Goal: Information Seeking & Learning: Learn about a topic

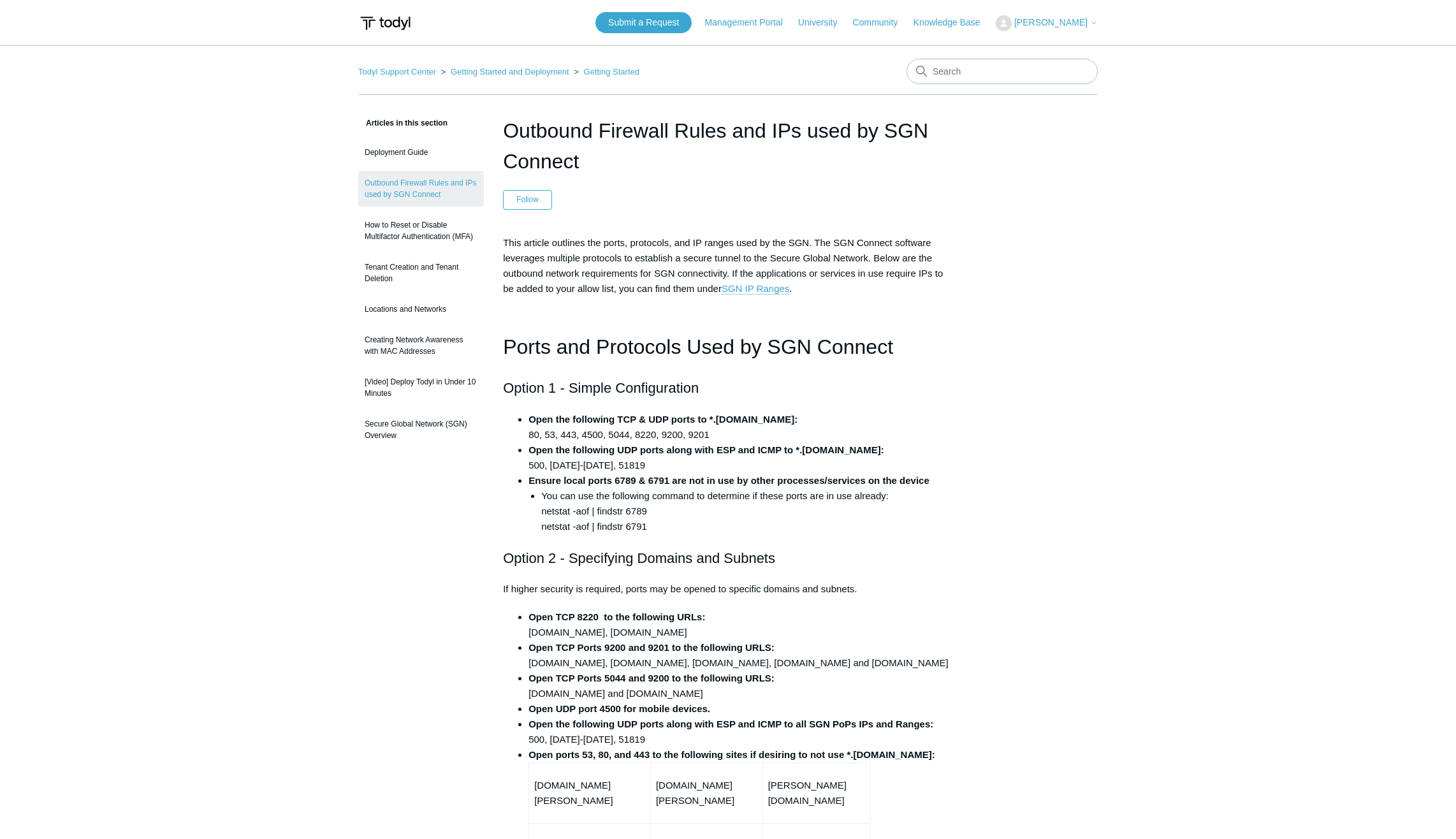
scroll to position [1339, 0]
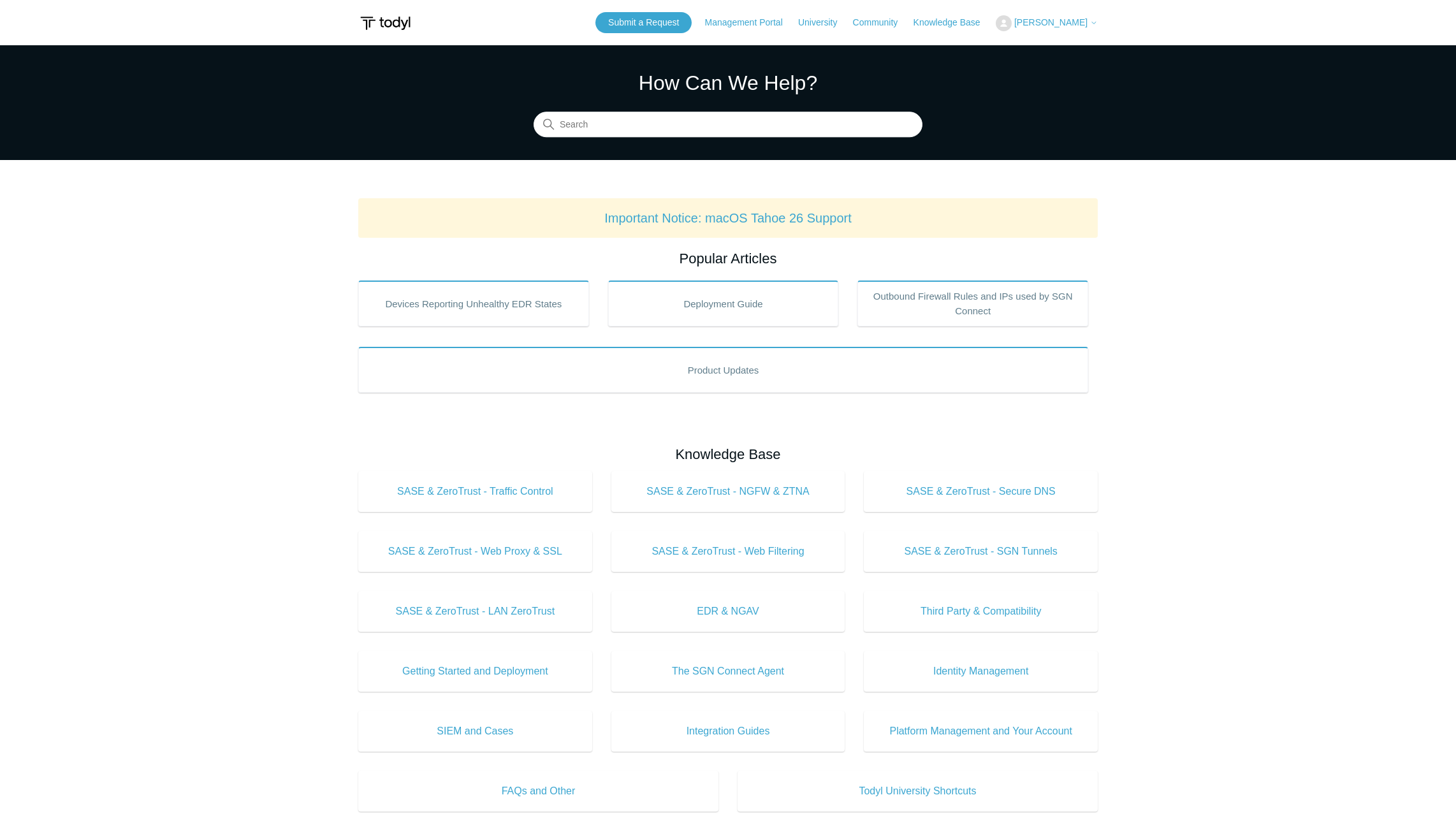
click at [182, 312] on main "Todyl Support Center How Can We Help? Search Important Notice: macOS Tahoe 26 S…" at bounding box center [728, 597] width 1456 height 1104
click at [592, 125] on input "Search" at bounding box center [728, 125] width 389 height 26
type input "condi"
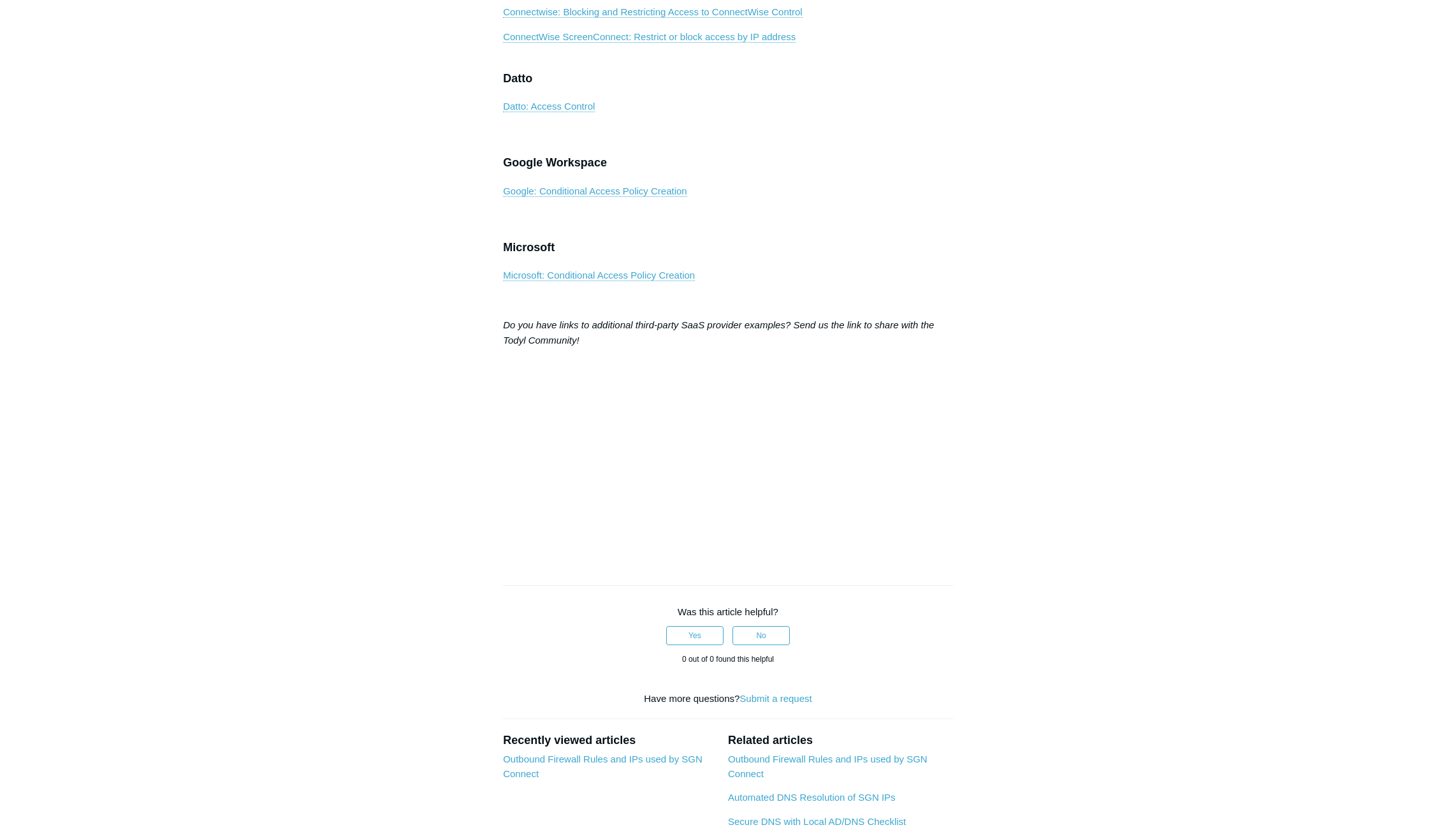
scroll to position [829, 0]
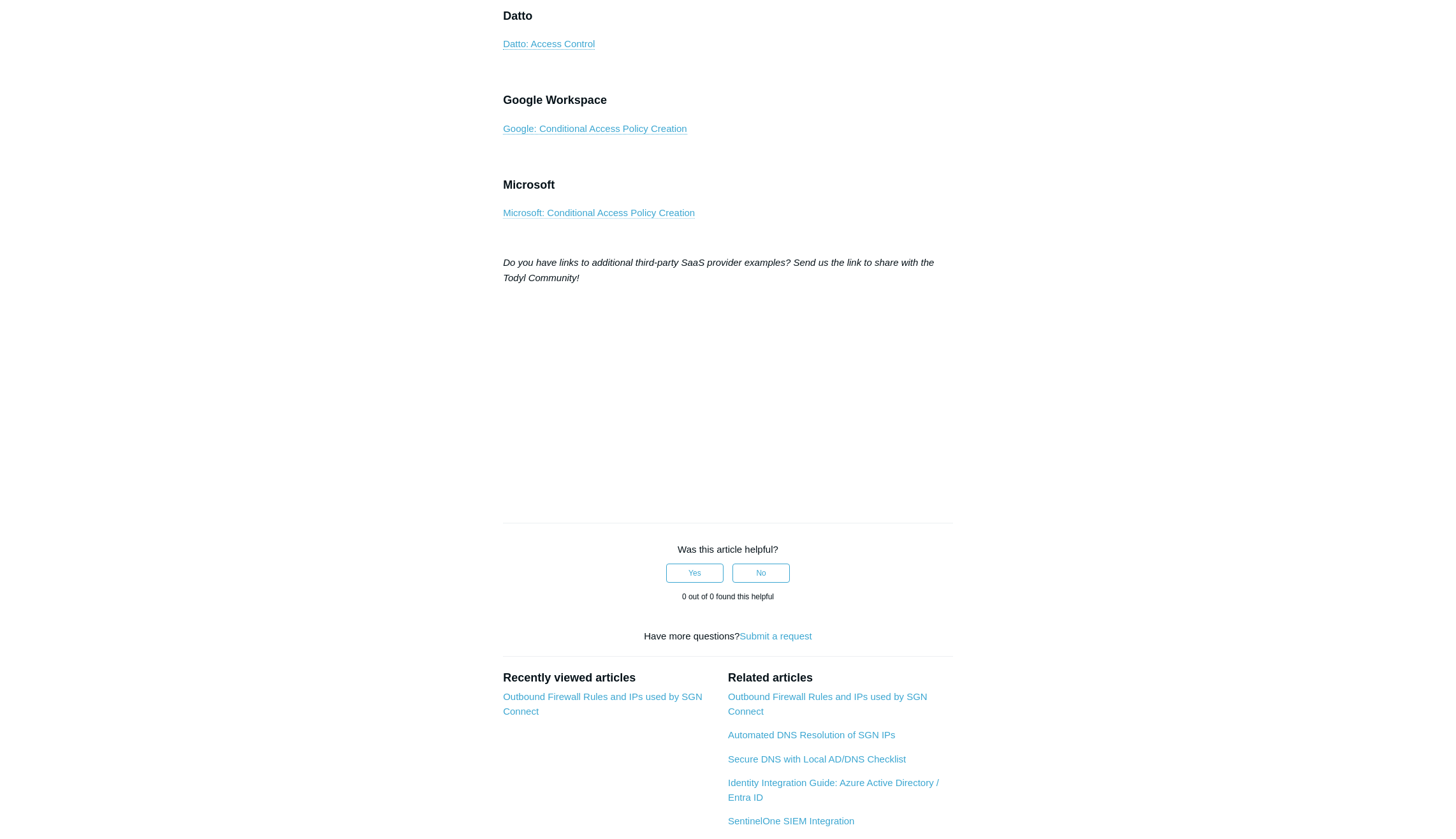
click at [574, 218] on link "Microsoft: Conditional Access Policy Creation" at bounding box center [599, 213] width 192 height 12
